Goal: Information Seeking & Learning: Learn about a topic

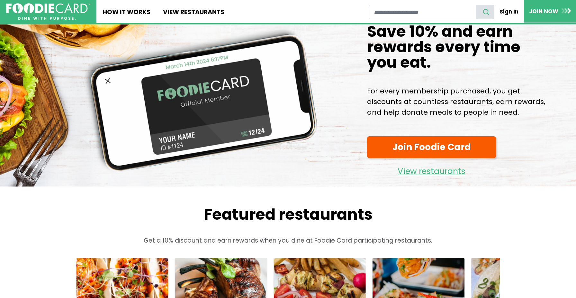
scroll to position [14, 0]
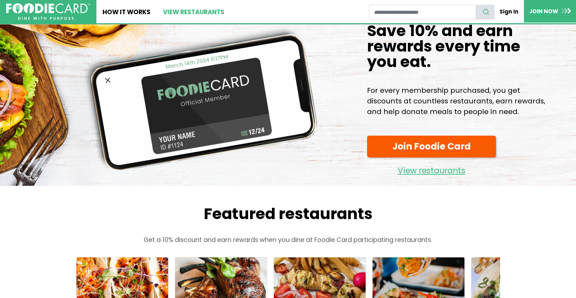
click at [198, 10] on link "View restaurants" at bounding box center [194, 11] width 74 height 23
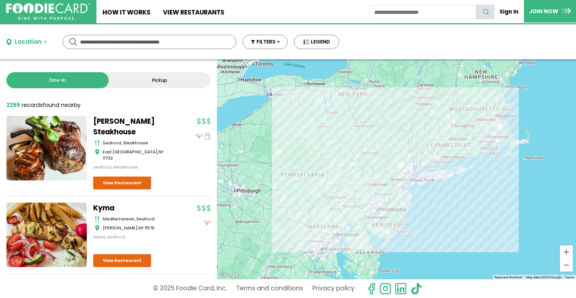
click at [118, 127] on link "[PERSON_NAME] Steakhouse" at bounding box center [133, 126] width 80 height 21
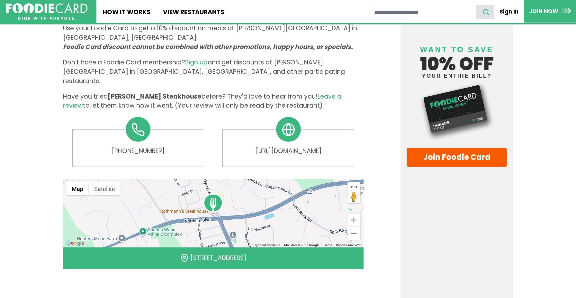
scroll to position [309, 0]
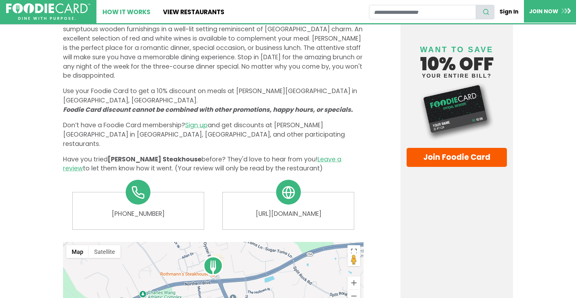
click at [131, 12] on link "How It Works" at bounding box center [126, 11] width 60 height 23
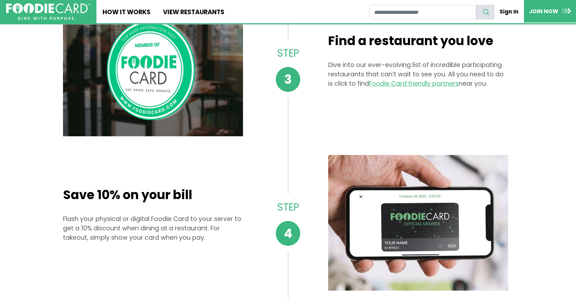
scroll to position [349, 0]
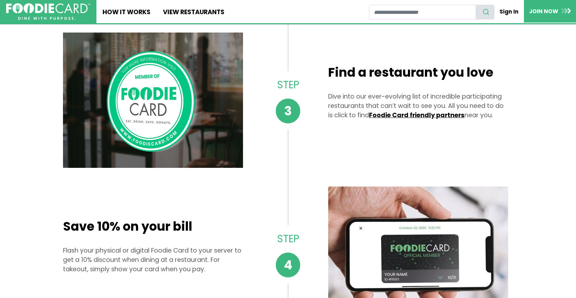
click at [428, 116] on link "Foodie Card friendly partners" at bounding box center [417, 115] width 96 height 9
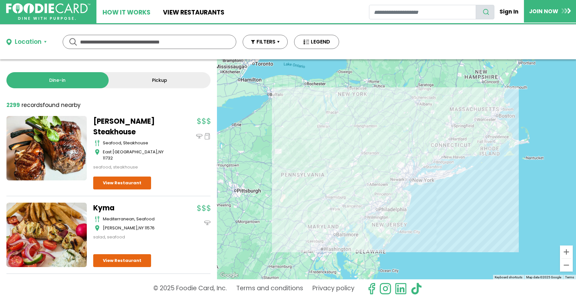
click at [130, 12] on link "How It Works" at bounding box center [126, 11] width 60 height 23
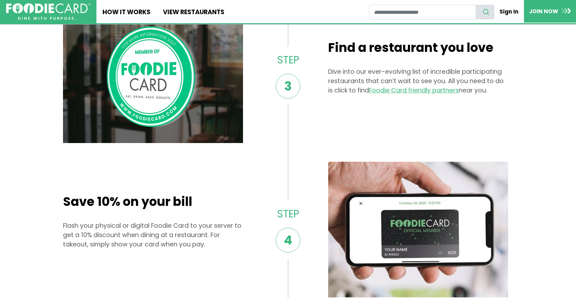
scroll to position [404, 0]
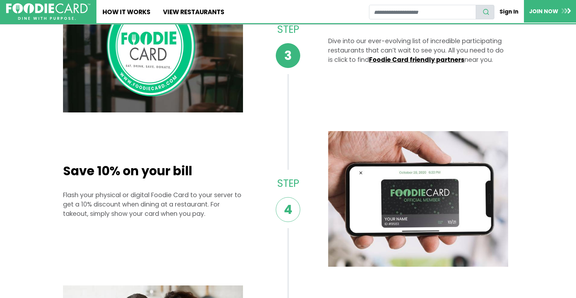
click at [401, 60] on link "Foodie Card friendly partners" at bounding box center [417, 59] width 96 height 9
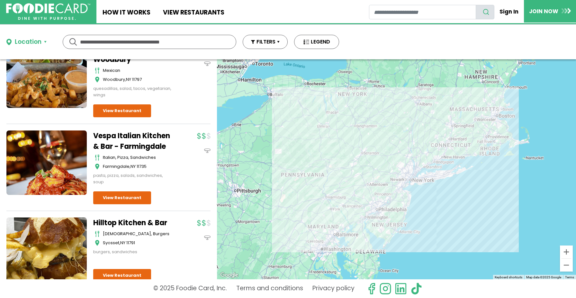
scroll to position [511, 0]
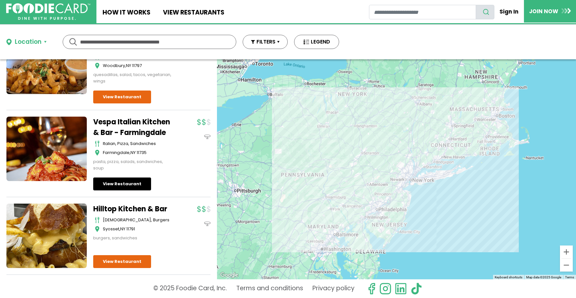
click at [128, 187] on link "View Restaurant" at bounding box center [122, 183] width 58 height 13
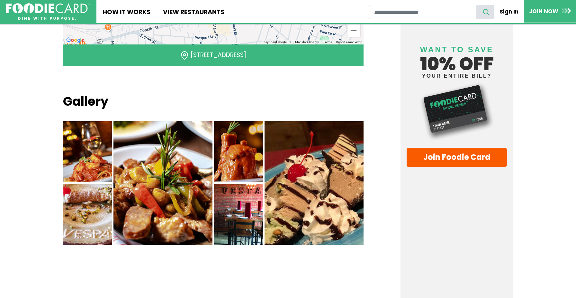
scroll to position [897, 0]
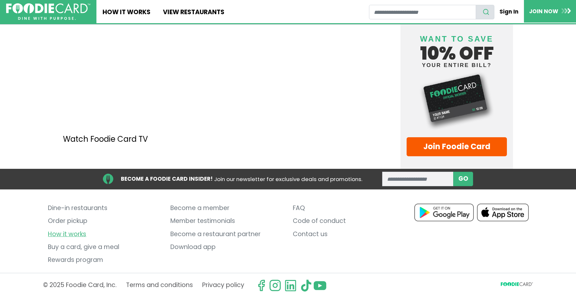
click at [72, 236] on link "How it works" at bounding box center [104, 233] width 113 height 13
